Goal: Information Seeking & Learning: Learn about a topic

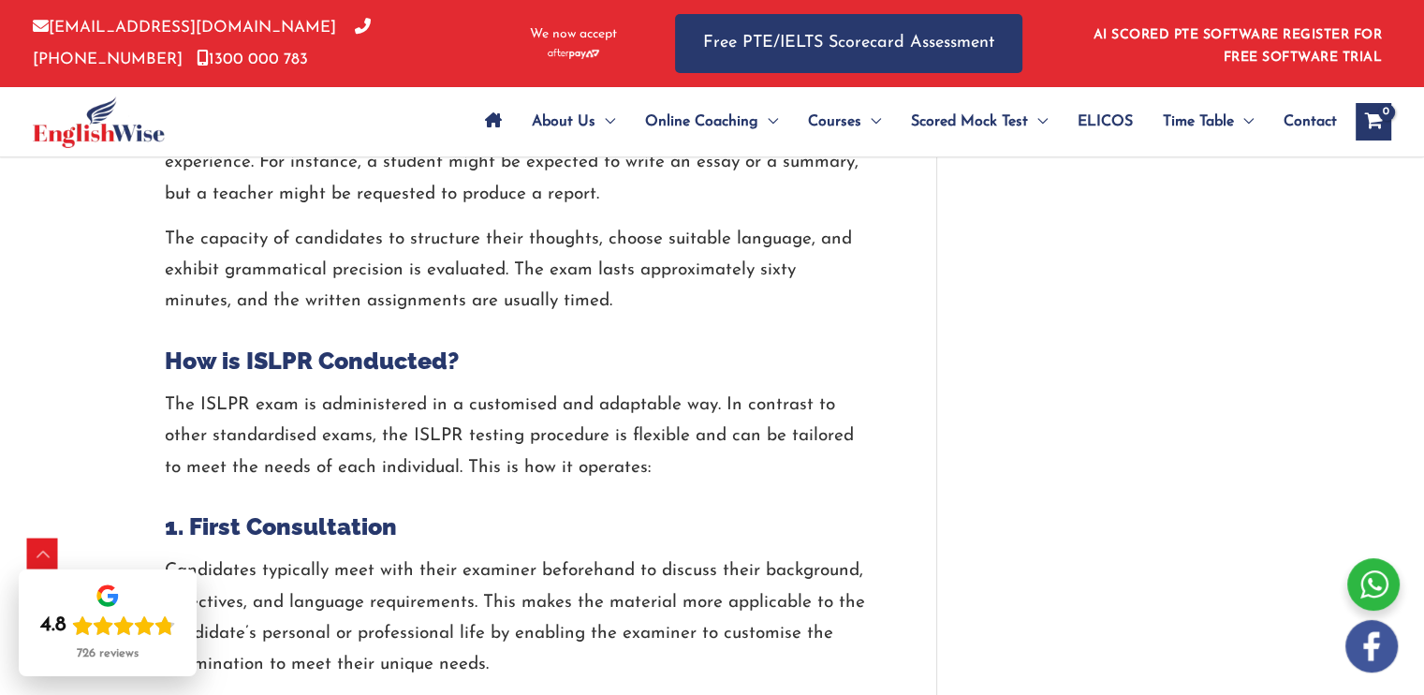
scroll to position [4049, 0]
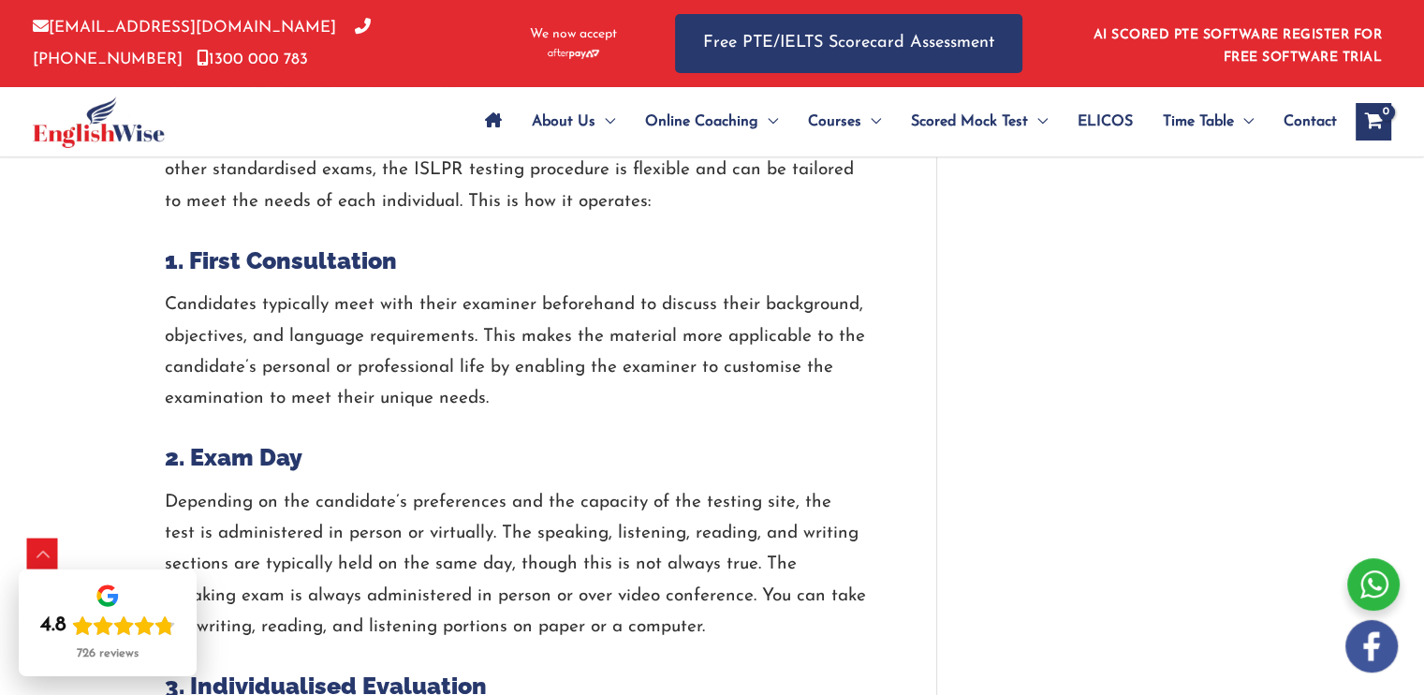
scroll to position [4315, 0]
click at [260, 441] on h3 "2. Exam Day" at bounding box center [515, 456] width 701 height 31
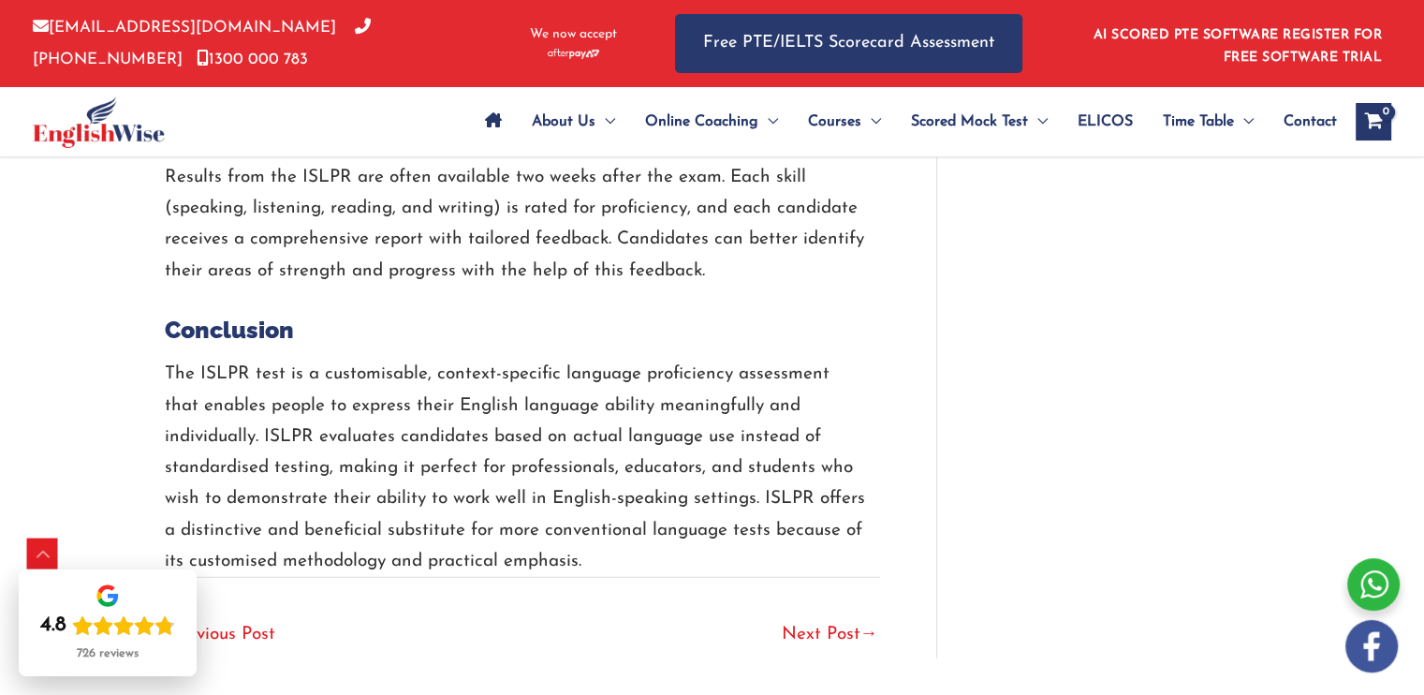
scroll to position [5037, 0]
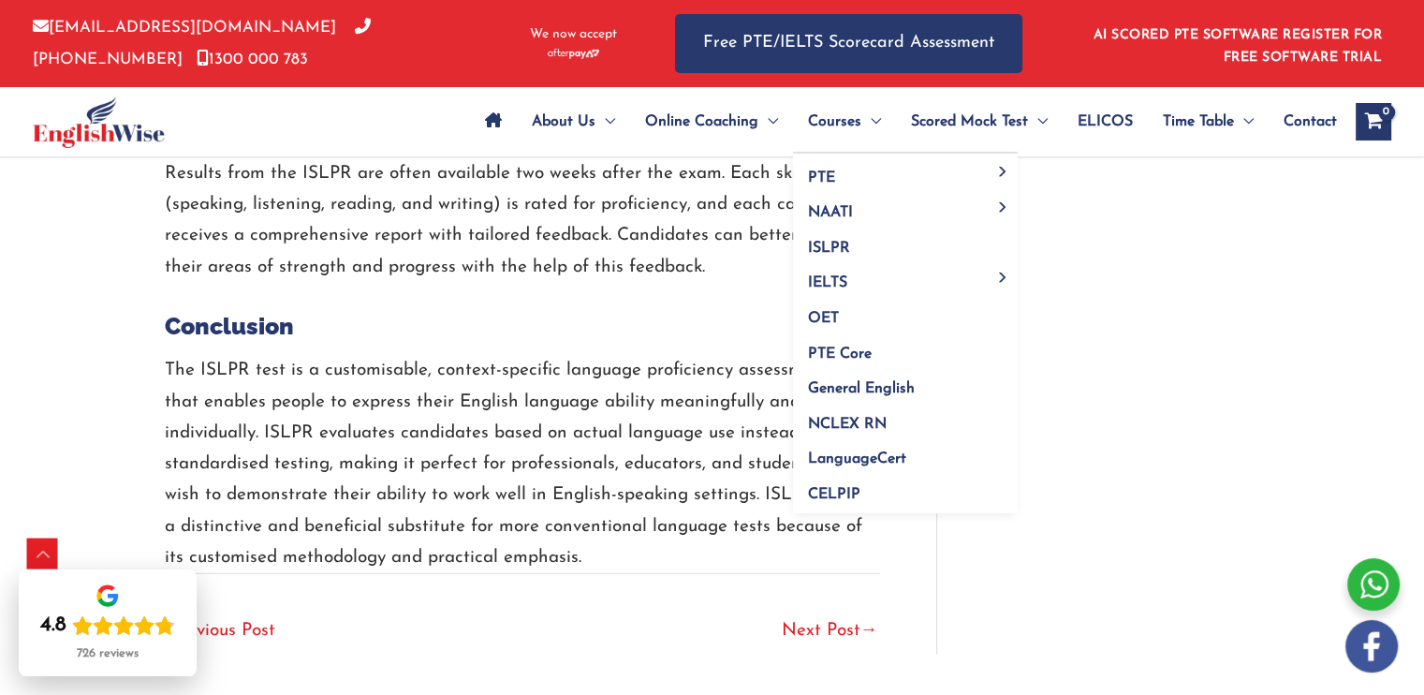
click at [861, 123] on span "Menu Toggle" at bounding box center [871, 122] width 20 height 66
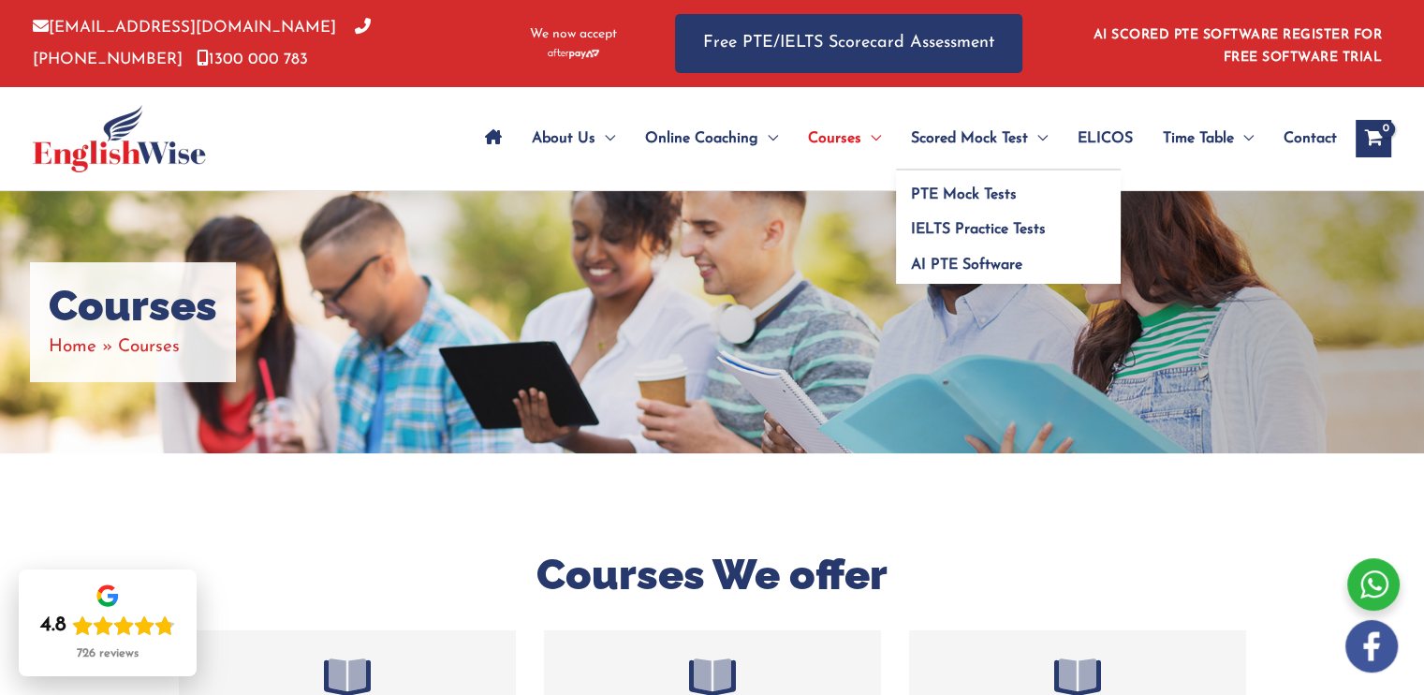
click at [963, 146] on span "Scored Mock Test" at bounding box center [969, 139] width 117 height 66
